Goal: Task Accomplishment & Management: Manage account settings

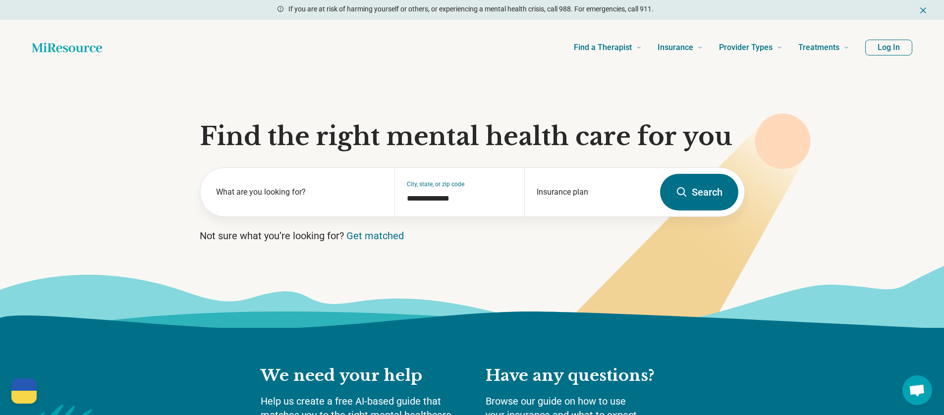
click at [891, 44] on button "Log In" at bounding box center [889, 48] width 47 height 16
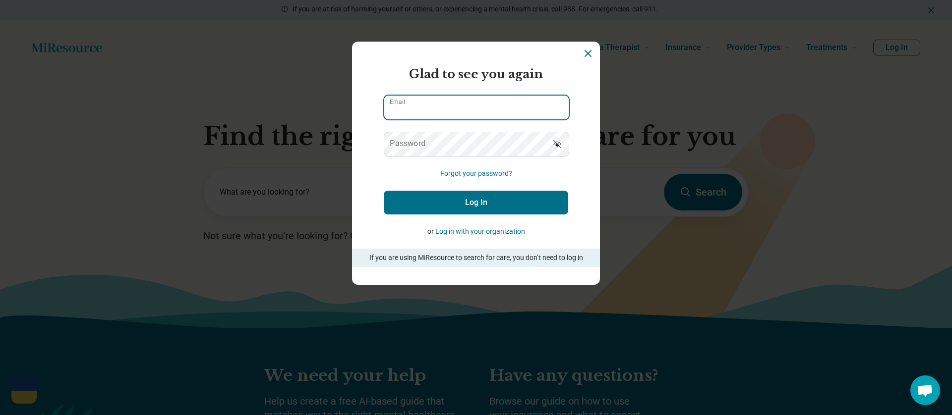
type input "**********"
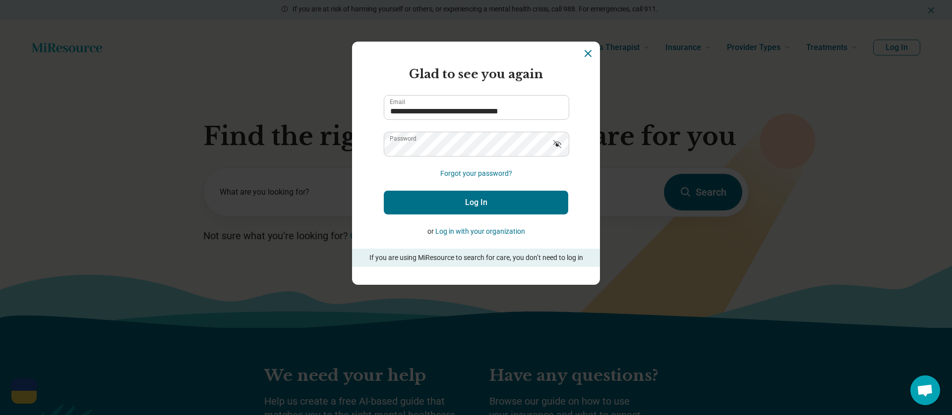
click at [451, 210] on button "Log In" at bounding box center [476, 203] width 184 height 24
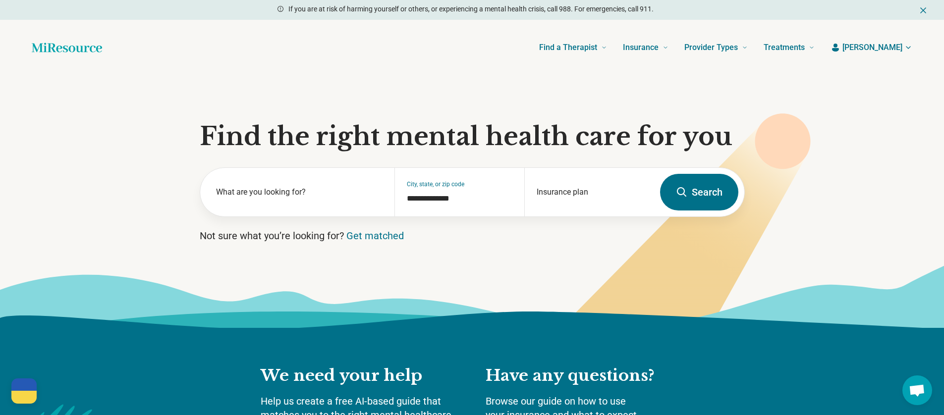
click at [901, 45] on span "[PERSON_NAME]" at bounding box center [873, 48] width 60 height 12
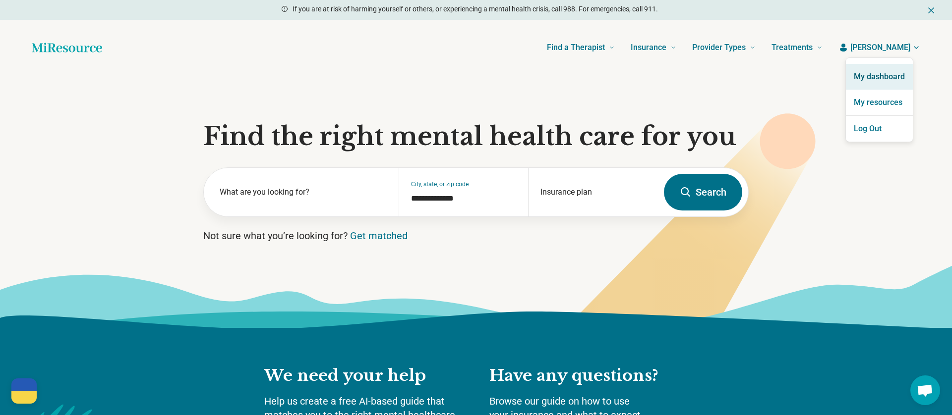
click at [884, 76] on link "My dashboard" at bounding box center [879, 77] width 67 height 26
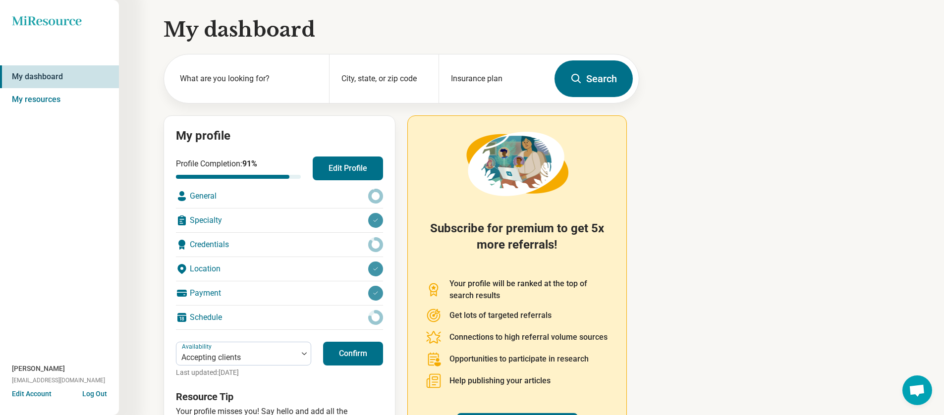
scroll to position [64, 0]
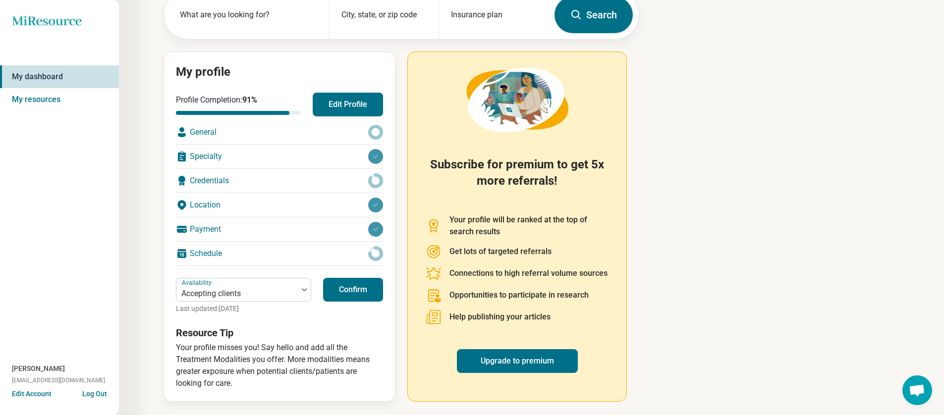
click at [363, 292] on button "Confirm" at bounding box center [353, 290] width 60 height 24
click at [340, 100] on button "Edit Profile" at bounding box center [348, 105] width 70 height 24
